Goal: Communication & Community: Answer question/provide support

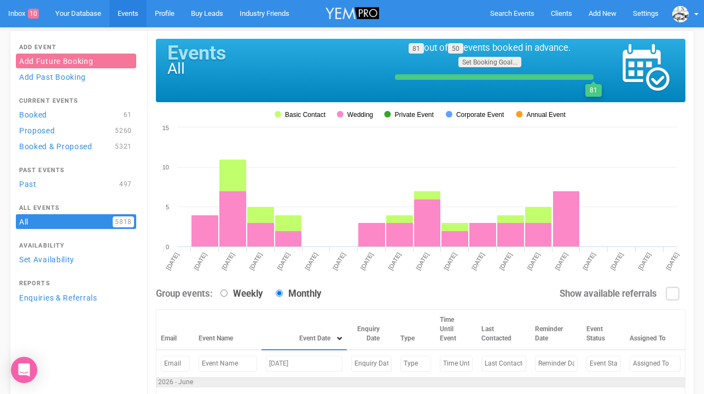
scroll to position [82, 0]
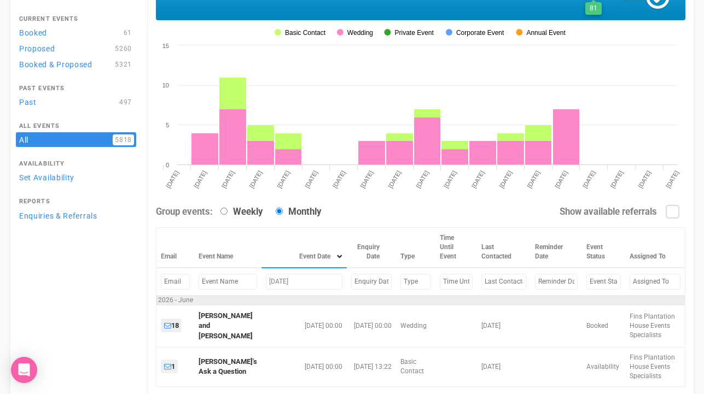
drag, startPoint x: 279, startPoint y: 282, endPoint x: 251, endPoint y: 281, distance: 28.5
click at [261, 282] on td "Jun 20, 2026" at bounding box center [303, 282] width 85 height 28
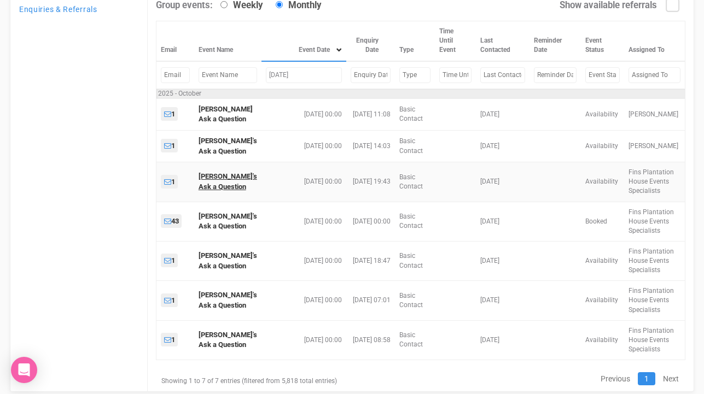
scroll to position [317, 0]
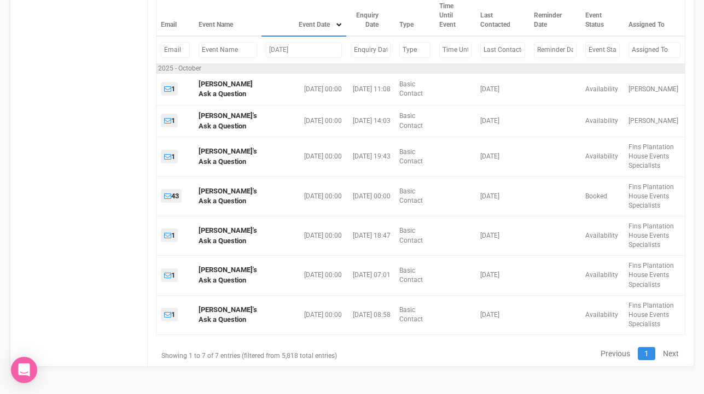
click at [278, 45] on input "Oct 10, 2025" at bounding box center [304, 50] width 76 height 16
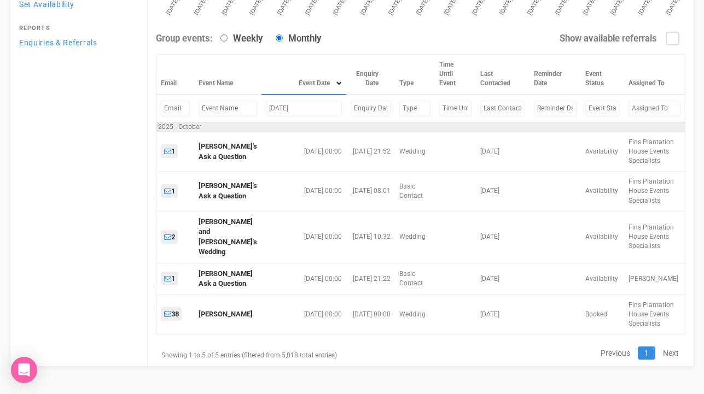
scroll to position [243, 0]
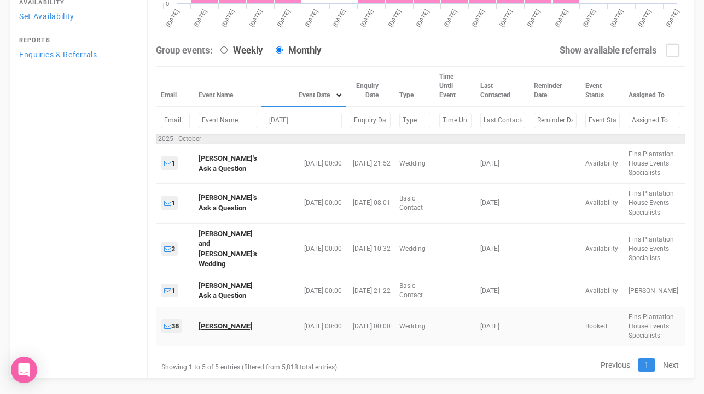
type input "Oct 3, 2025"
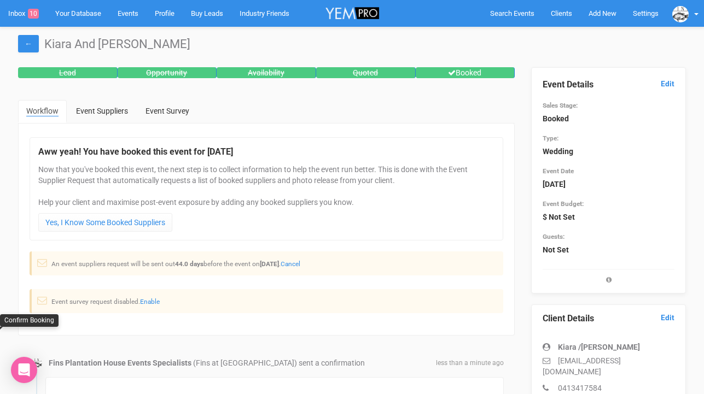
scroll to position [211, 0]
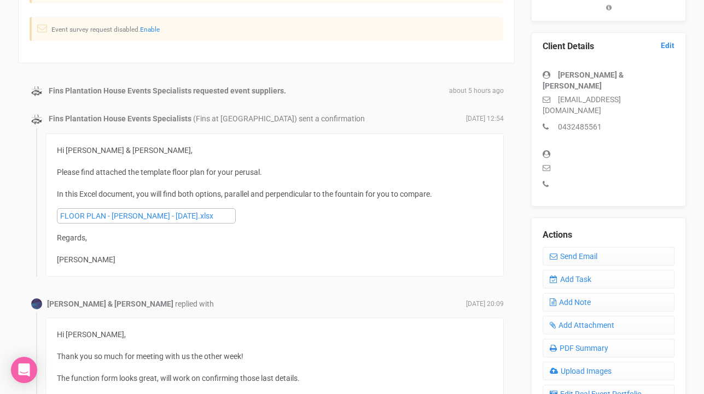
scroll to position [217, 0]
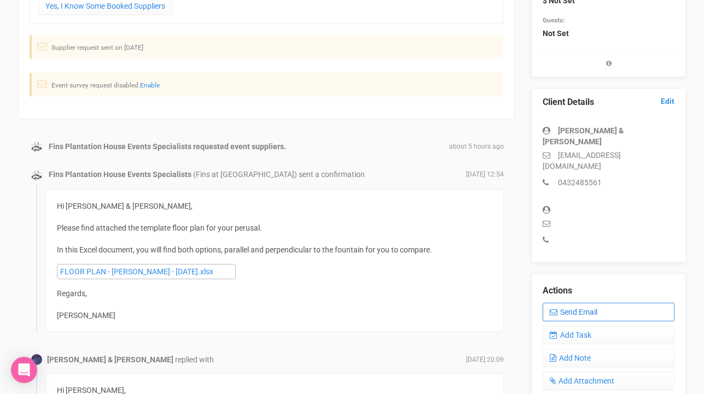
click at [578, 303] on link "Send Email" at bounding box center [608, 312] width 132 height 19
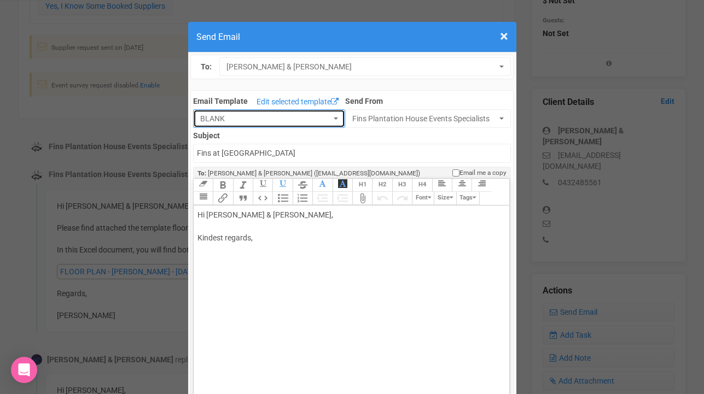
click at [335, 114] on button "BLANK" at bounding box center [269, 118] width 152 height 19
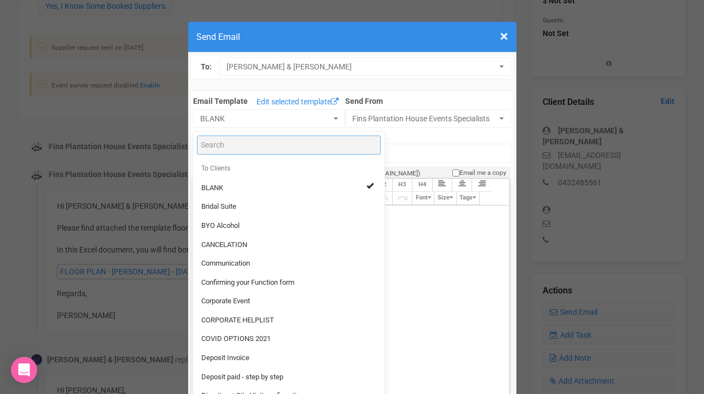
click at [270, 148] on input "Search" at bounding box center [289, 145] width 184 height 19
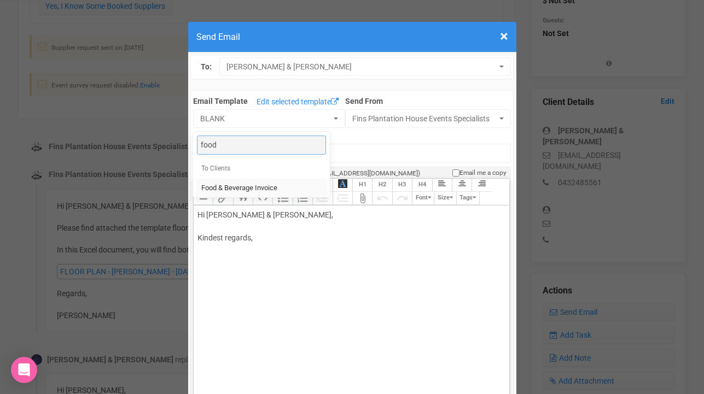
type input "food"
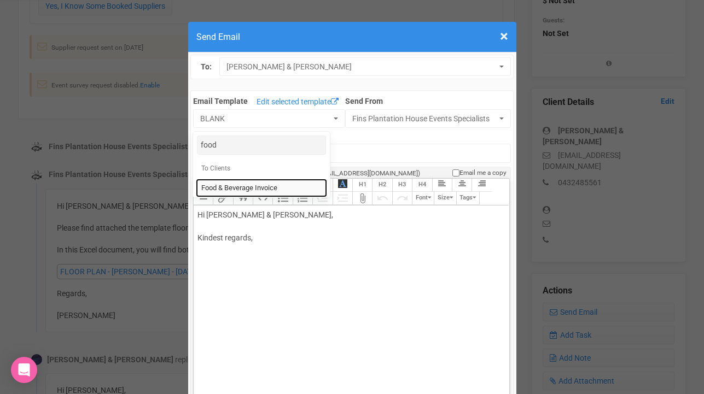
click at [228, 188] on span "Food & Beverage Invoice" at bounding box center [239, 188] width 76 height 10
select select "327134"
type input "Fins Plantation House: Food & Beverage Invoice"
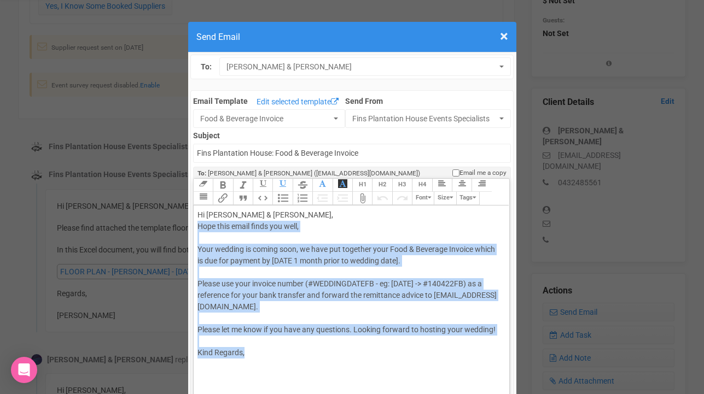
drag, startPoint x: 195, startPoint y: 226, endPoint x: 286, endPoint y: 365, distance: 165.9
click at [286, 365] on trix-editor "Hi [PERSON_NAME] & [PERSON_NAME], [PERSON_NAME] this email finds you well, Your…" at bounding box center [351, 324] width 315 height 237
paste trix-editor "<div>Hi [PERSON_NAME] &amp; [PERSON_NAME],<br>Your wedding day is fast approach…"
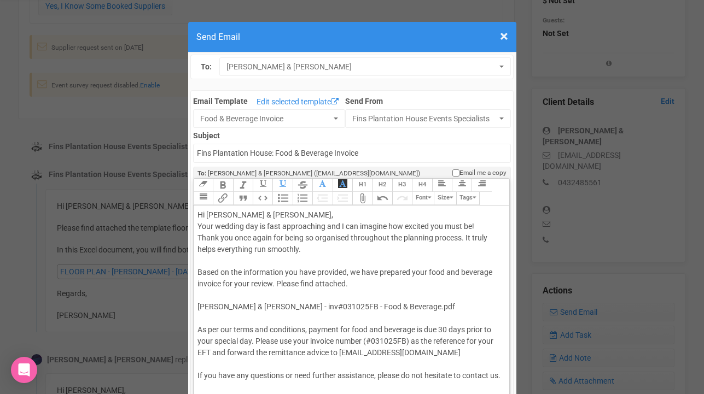
click at [198, 227] on div "Hi [PERSON_NAME] & [PERSON_NAME], Your wedding day is fast approaching and I ca…" at bounding box center [349, 324] width 304 height 230
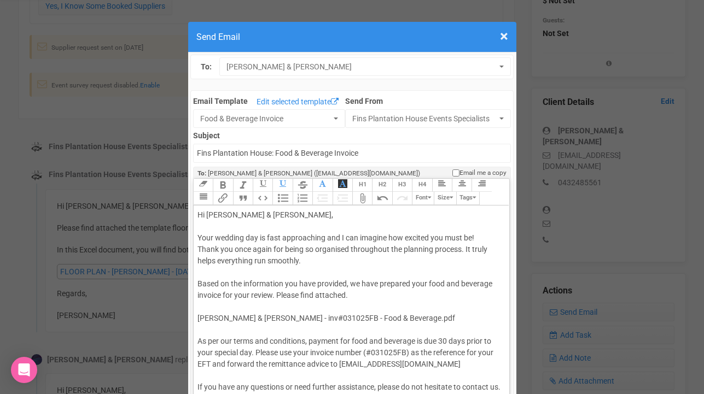
scroll to position [24, 0]
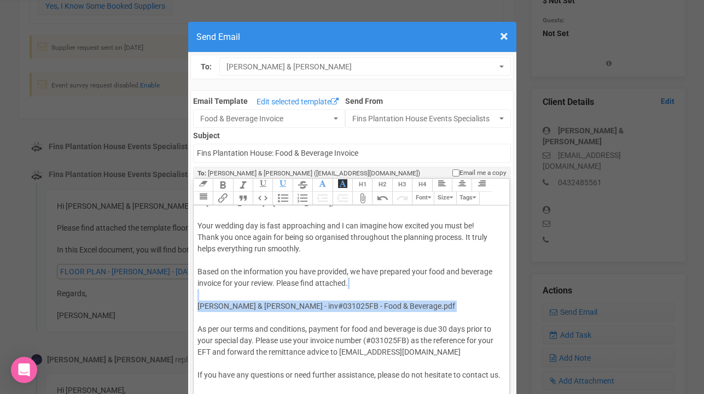
drag, startPoint x: 197, startPoint y: 288, endPoint x: 253, endPoint y: 306, distance: 58.8
click at [253, 306] on trix-editor "Hi [PERSON_NAME] & [PERSON_NAME], Your wedding day is fast approaching and I ca…" at bounding box center [351, 324] width 315 height 237
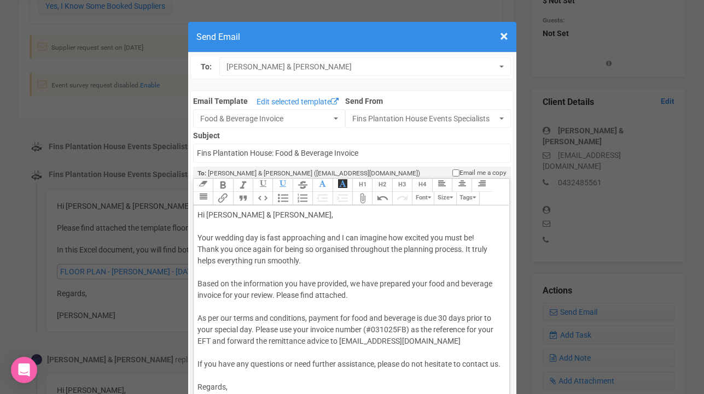
click at [381, 330] on div "Hi [PERSON_NAME] & [PERSON_NAME], Your wedding day is fast approaching and I ca…" at bounding box center [349, 318] width 304 height 218
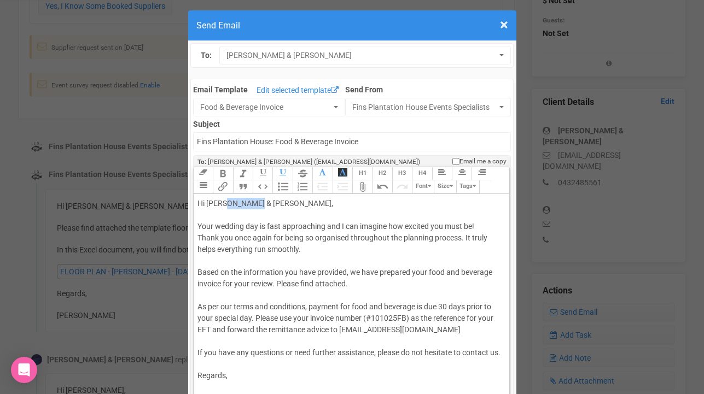
drag, startPoint x: 254, startPoint y: 201, endPoint x: 225, endPoint y: 201, distance: 29.5
click at [223, 201] on div "Hi [PERSON_NAME] & [PERSON_NAME], Your wedding day is fast approaching and I ca…" at bounding box center [349, 307] width 304 height 218
click at [201, 213] on div "Hi [PERSON_NAME] & [PERSON_NAME], Your wedding day is fast approaching and I ca…" at bounding box center [349, 307] width 304 height 218
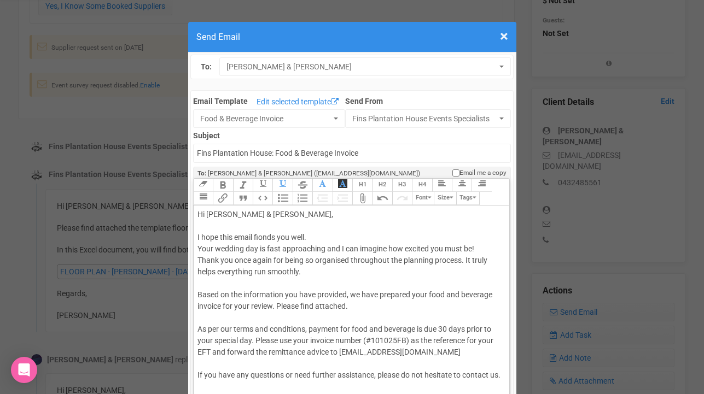
scroll to position [24, 0]
click at [265, 214] on div "Hi [PERSON_NAME] & [PERSON_NAME], I hope this email fionds you well. Your weddi…" at bounding box center [349, 317] width 304 height 241
click at [260, 238] on div "Hi [PERSON_NAME] & [PERSON_NAME], I hope this email finds you well. Your weddin…" at bounding box center [349, 317] width 304 height 241
click at [267, 238] on div "Hi [PERSON_NAME] & [PERSON_NAME], I hope this email finds you well. Your weddin…" at bounding box center [349, 317] width 304 height 241
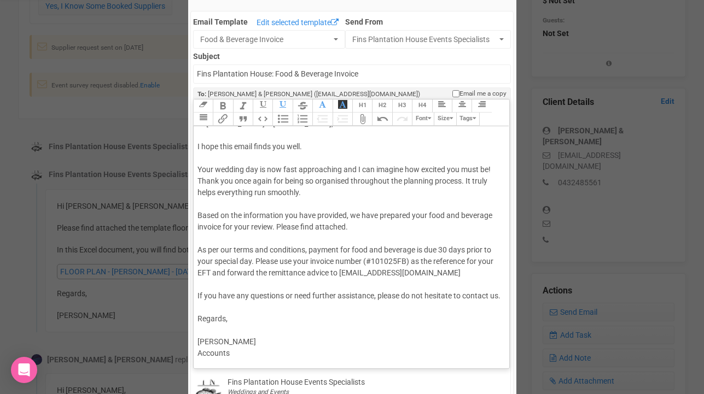
scroll to position [88, 0]
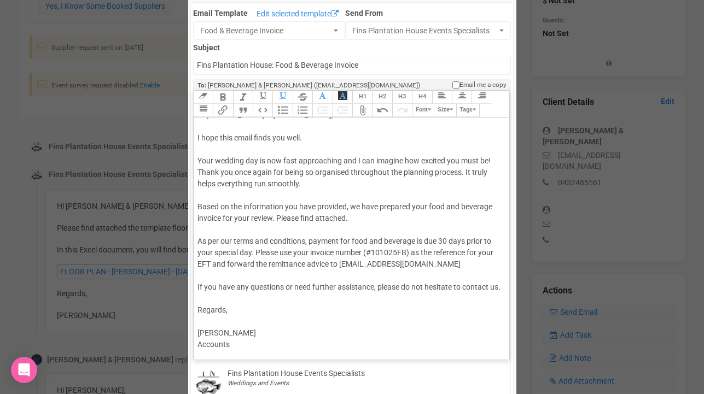
click at [203, 219] on div "Hi [PERSON_NAME] & [PERSON_NAME], I hope this email finds you well. Your weddin…" at bounding box center [349, 229] width 304 height 241
click at [365, 107] on button "Attach Files" at bounding box center [362, 110] width 20 height 13
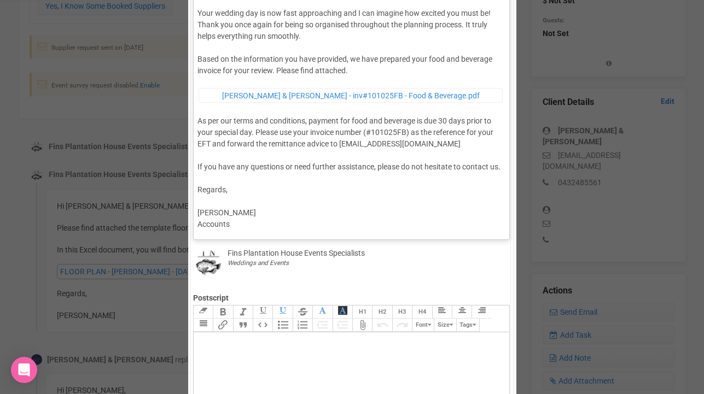
scroll to position [226, 0]
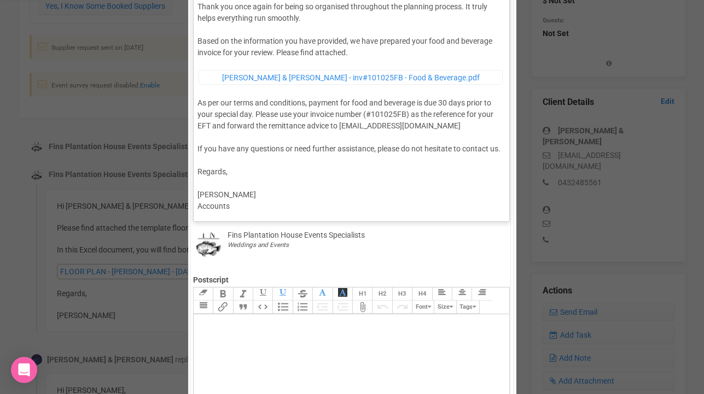
drag, startPoint x: 236, startPoint y: 207, endPoint x: 182, endPoint y: 207, distance: 54.1
click at [182, 207] on div "× Close Send Email To: [PERSON_NAME] & [PERSON_NAME] [PERSON_NAME] & [PERSON_NA…" at bounding box center [352, 221] width 704 height 863
type trix-editor "<div>Hi [PERSON_NAME] &amp; [PERSON_NAME],<br><br>I hope this email finds you w…"
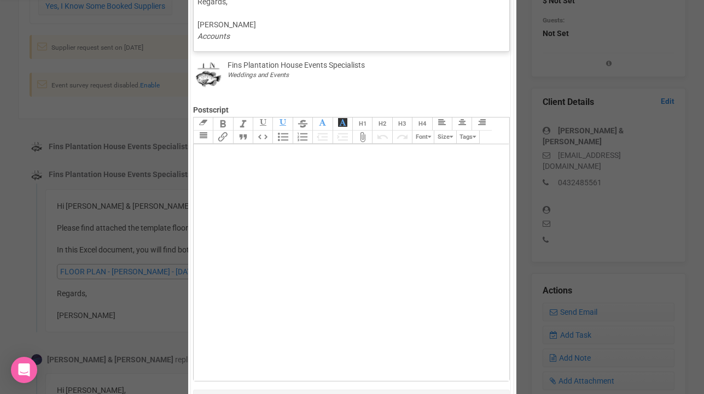
scroll to position [502, 0]
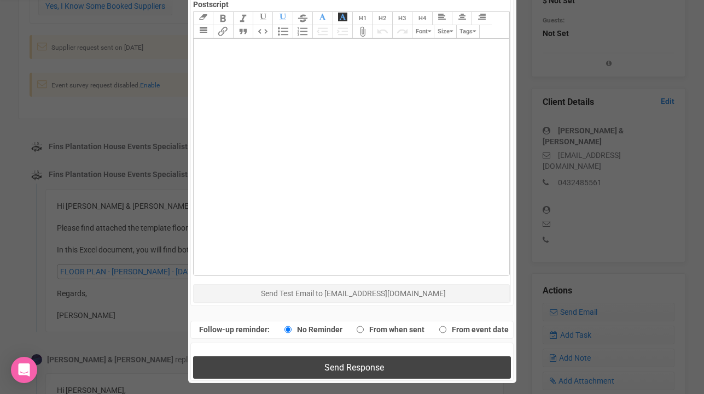
click at [315, 365] on button "Send Response" at bounding box center [352, 367] width 318 height 22
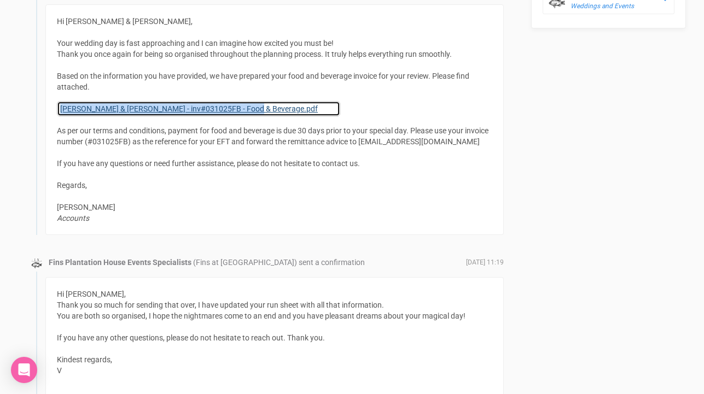
scroll to position [805, 0]
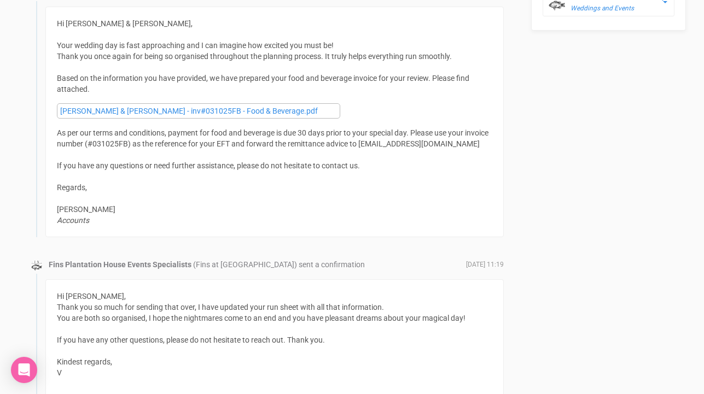
click at [62, 39] on div "Hi Taylor & Ethan, Your wedding day is fast approaching and I can imagine how e…" at bounding box center [274, 122] width 435 height 208
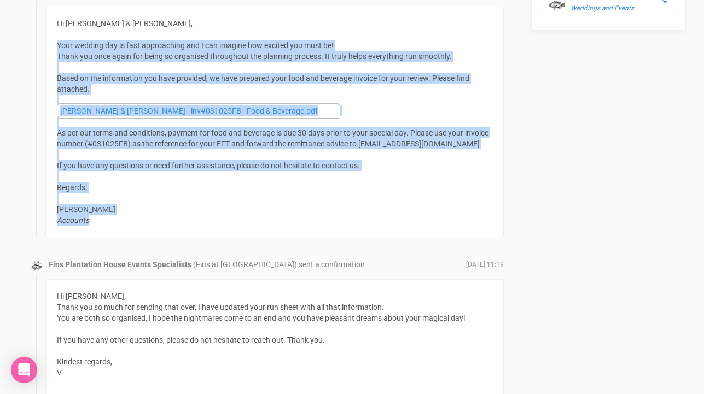
drag, startPoint x: 57, startPoint y: 44, endPoint x: 300, endPoint y: 223, distance: 301.5
click at [300, 223] on div "Hi Taylor & Ethan, Your wedding day is fast approaching and I can imagine how e…" at bounding box center [274, 122] width 435 height 208
copy div "Your wedding day is fast approaching and I can imagine how excited you must be!…"
